Goal: Transaction & Acquisition: Purchase product/service

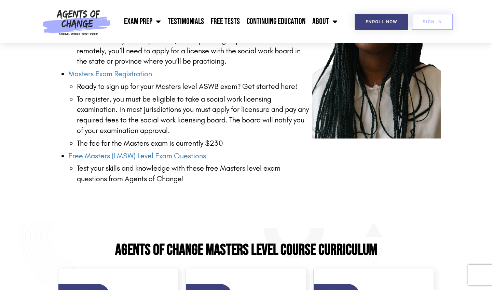
scroll to position [972, 0]
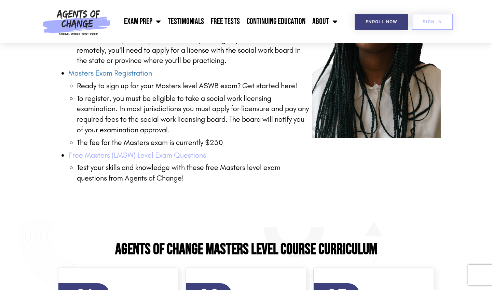
click at [153, 151] on link "Free Masters (LMSW) Level Exam Questions" at bounding box center [137, 155] width 138 height 9
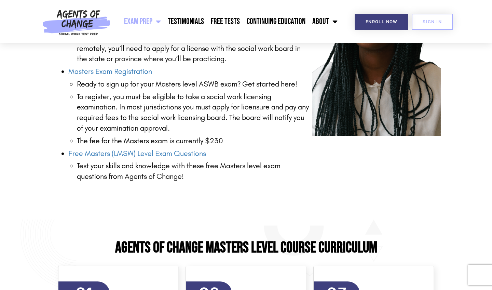
click at [151, 14] on link "Exam Prep" at bounding box center [143, 21] width 44 height 17
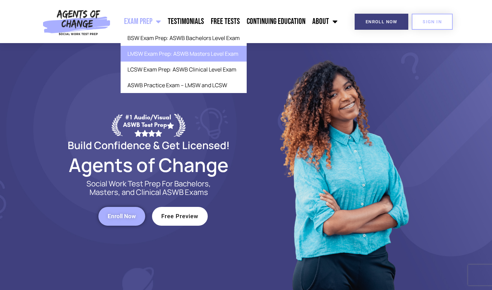
click at [159, 55] on link "LMSW Exam Prep: ASWB Masters Level Exam" at bounding box center [184, 54] width 126 height 16
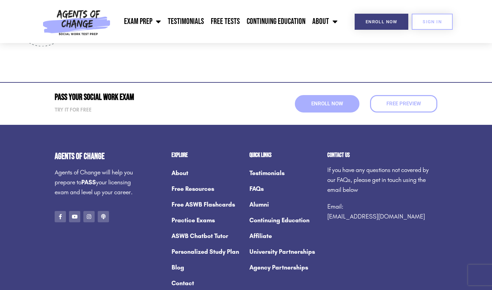
scroll to position [2588, 0]
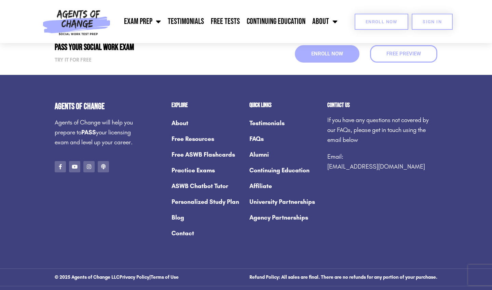
click at [366, 16] on link "Enroll Now" at bounding box center [382, 22] width 54 height 16
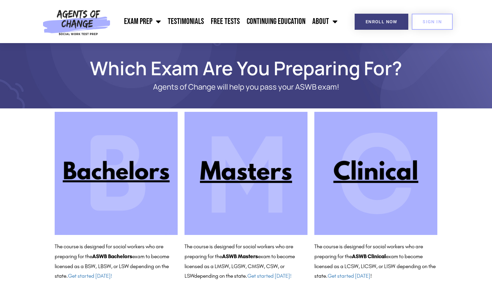
click at [283, 151] on img at bounding box center [246, 173] width 123 height 123
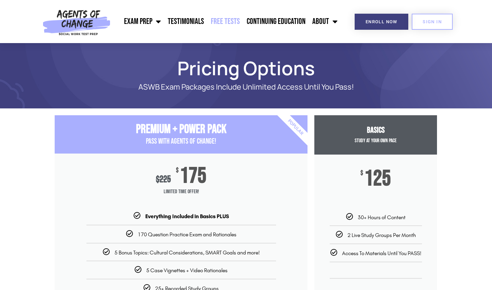
click at [241, 20] on link "Free Tests" at bounding box center [225, 21] width 36 height 17
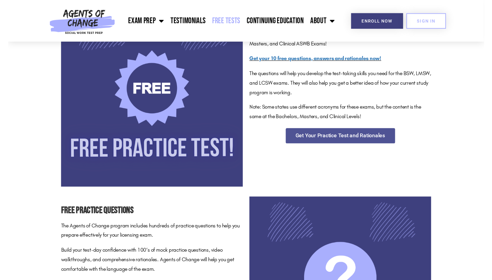
scroll to position [145, 0]
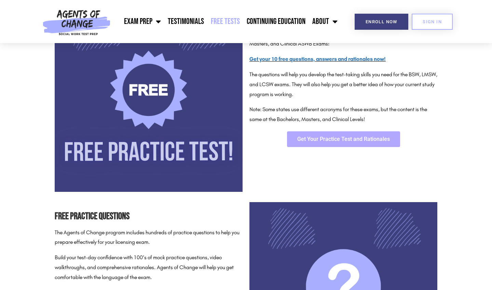
click at [332, 138] on span "Get Your Practice Test and Rationales" at bounding box center [343, 138] width 93 height 5
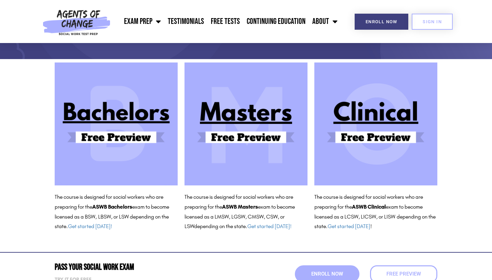
click at [232, 108] on img at bounding box center [246, 124] width 123 height 123
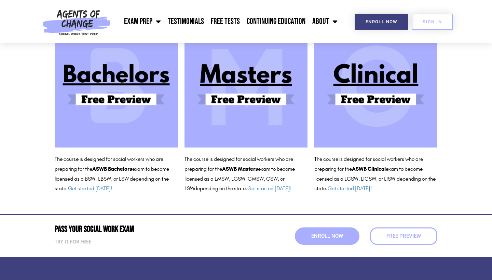
scroll to position [91, 0]
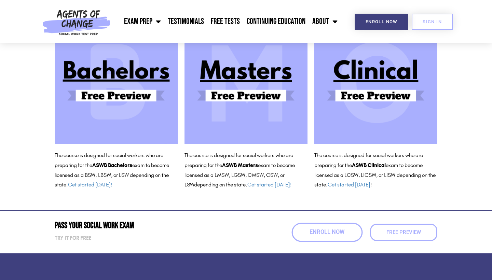
click at [306, 225] on link "Enroll Now" at bounding box center [327, 232] width 71 height 19
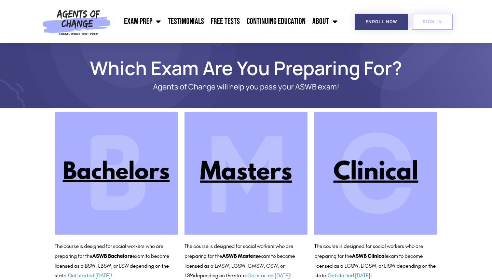
click at [259, 183] on img at bounding box center [246, 173] width 123 height 123
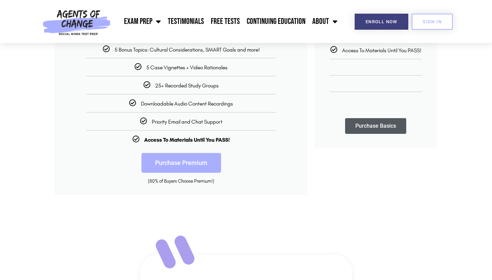
scroll to position [239, 0]
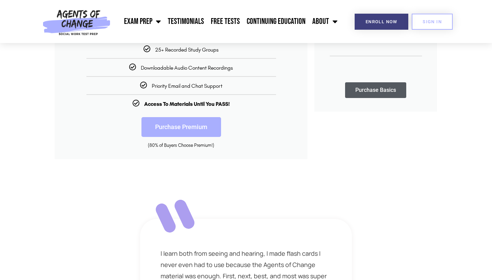
click at [213, 119] on link "Purchase Premium" at bounding box center [182, 127] width 80 height 20
